Goal: Information Seeking & Learning: Find specific fact

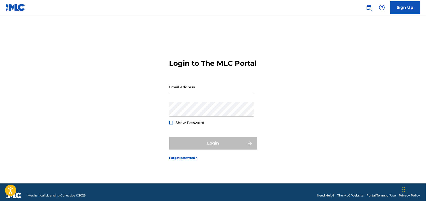
click at [229, 93] on input "Email Address" at bounding box center [211, 87] width 85 height 14
type input "[EMAIL_ADDRESS][DOMAIN_NAME]"
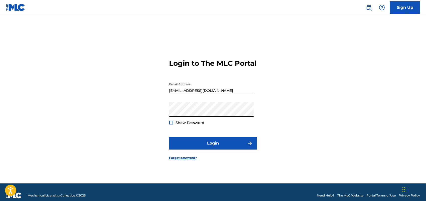
click at [172, 124] on div at bounding box center [171, 122] width 4 height 4
click at [173, 125] on div "Show Password" at bounding box center [186, 122] width 35 height 5
click at [170, 124] on img at bounding box center [171, 122] width 3 height 3
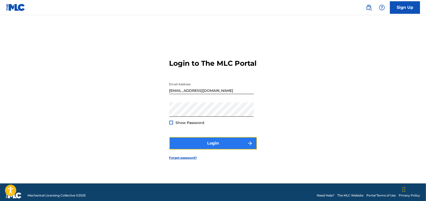
click at [219, 148] on button "Login" at bounding box center [213, 143] width 88 height 13
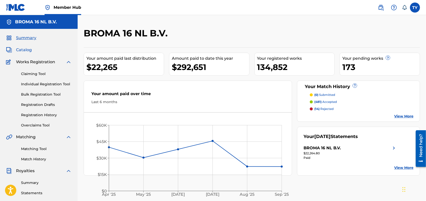
click at [28, 50] on span "Catalog" at bounding box center [24, 50] width 16 height 6
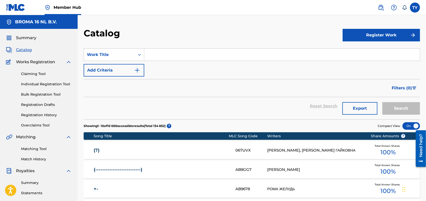
click at [194, 56] on input "Search Form" at bounding box center [281, 55] width 275 height 12
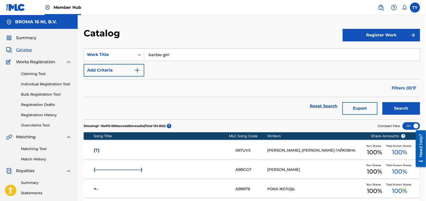
click at [382, 102] on button "Search" at bounding box center [401, 108] width 38 height 13
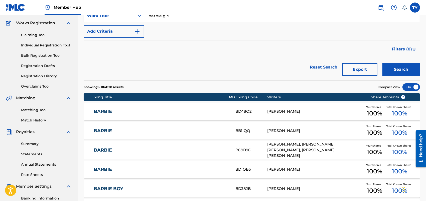
scroll to position [182, 0]
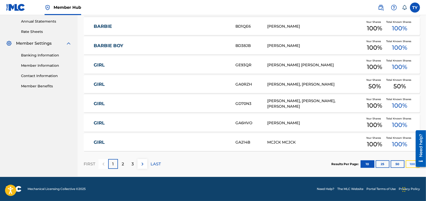
click at [411, 163] on button "100" at bounding box center [413, 164] width 14 height 8
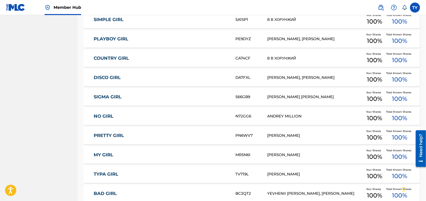
scroll to position [0, 0]
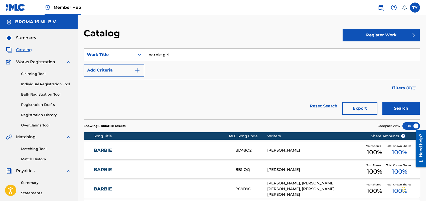
click at [200, 55] on input "barbie girl" at bounding box center [281, 55] width 275 height 12
click at [399, 110] on button "Search" at bounding box center [401, 108] width 38 height 13
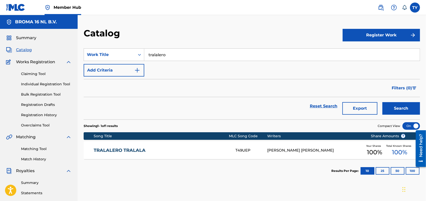
click at [133, 150] on link "TRALALERO TRALALA" at bounding box center [161, 150] width 135 height 6
click at [146, 52] on input "tralalero" at bounding box center [281, 55] width 275 height 12
click at [154, 54] on input "tralalero" at bounding box center [281, 55] width 275 height 12
click at [410, 105] on button "Search" at bounding box center [401, 108] width 38 height 13
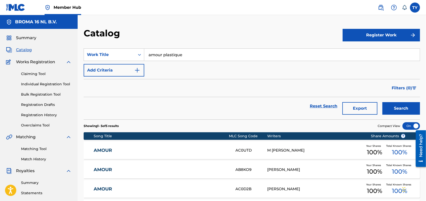
click at [164, 54] on input "amour plastique" at bounding box center [281, 55] width 275 height 12
type input "My Little Boy"
click at [405, 109] on button "Search" at bounding box center [401, 108] width 38 height 13
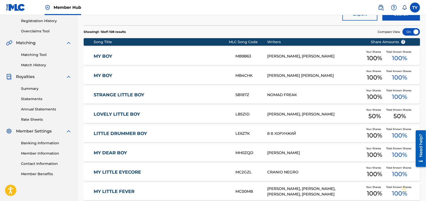
scroll to position [182, 0]
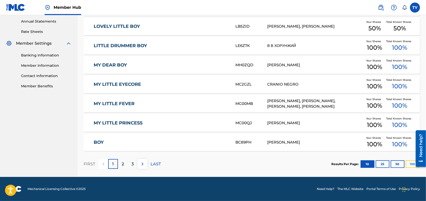
click at [411, 164] on button "100" at bounding box center [413, 164] width 14 height 8
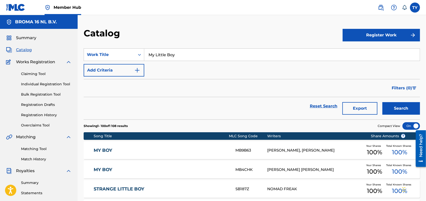
scroll to position [166, 0]
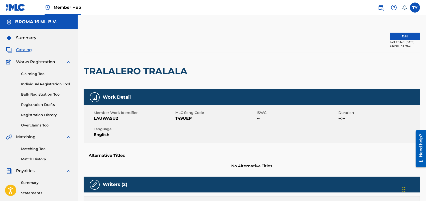
click at [124, 74] on h2 "TRALALERO TRALALA" at bounding box center [137, 70] width 106 height 11
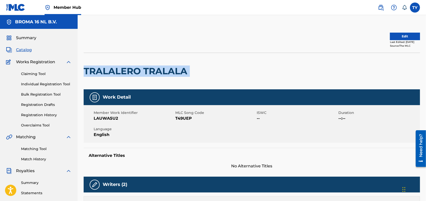
click at [124, 74] on h2 "TRALALERO TRALALA" at bounding box center [137, 70] width 106 height 11
copy div "TRALALERO TRALALA"
